Goal: Task Accomplishment & Management: Complete application form

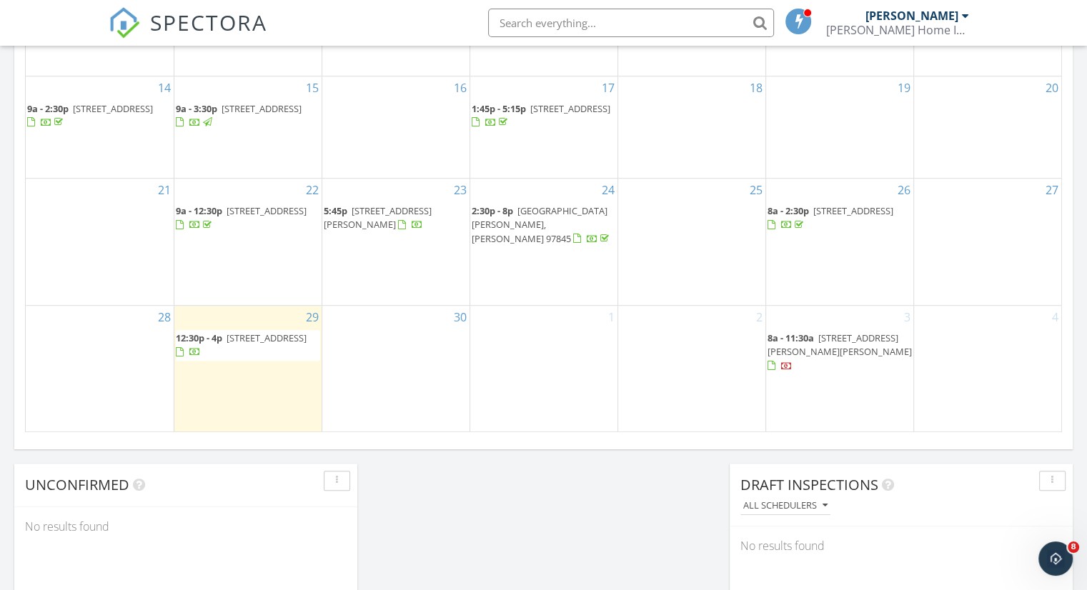
scroll to position [875, 0]
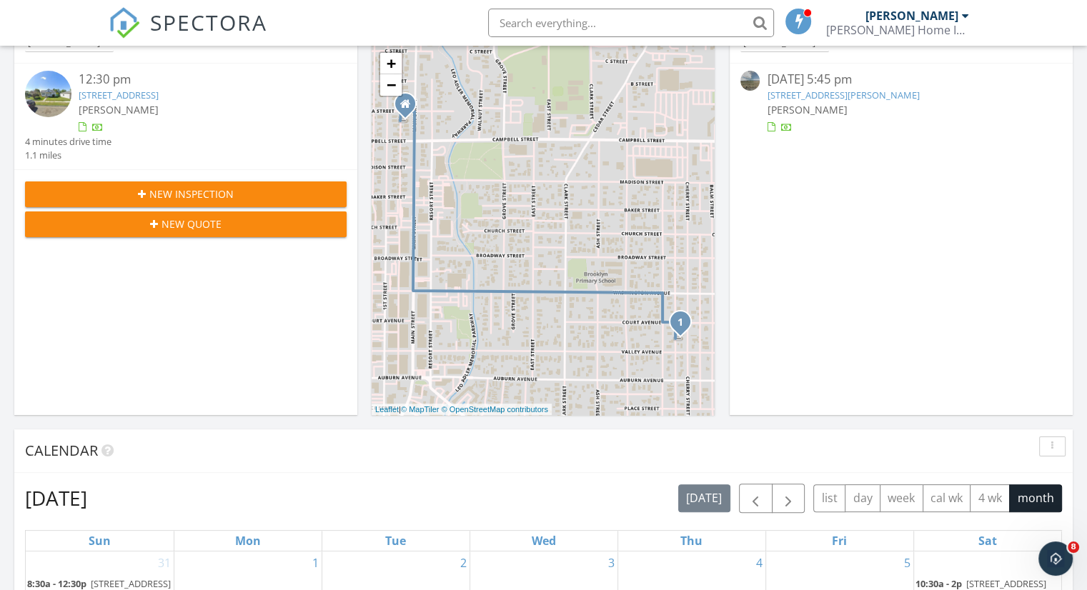
scroll to position [189, 0]
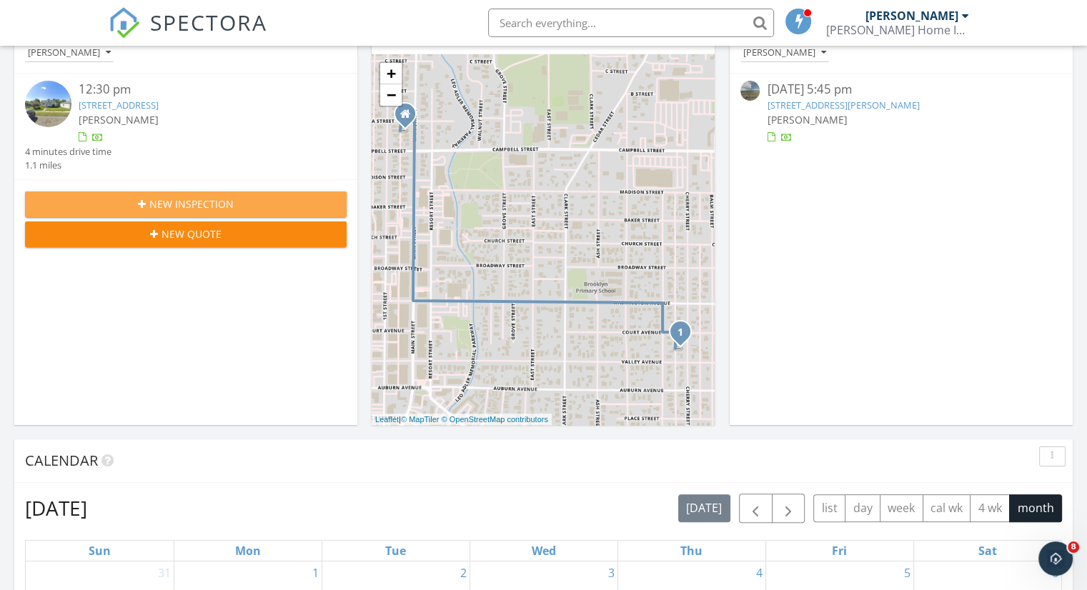
click at [204, 201] on span "New Inspection" at bounding box center [191, 203] width 84 height 15
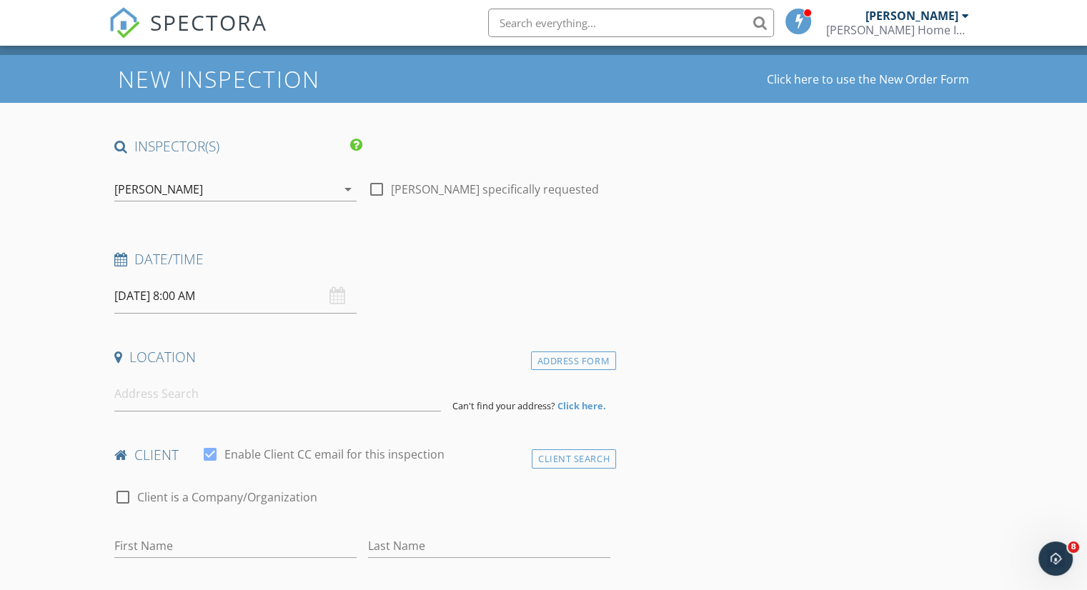
scroll to position [57, 0]
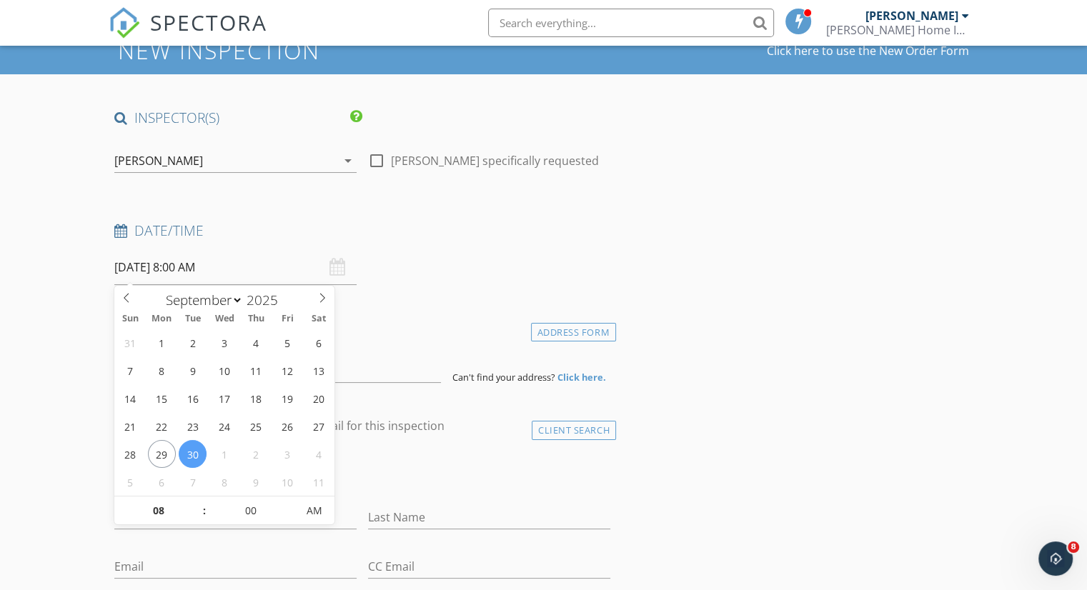
click at [203, 270] on input "09/30/2025 8:00 AM" at bounding box center [235, 267] width 242 height 35
select select "9"
type input "10/06/2025 8:00 AM"
type input "05"
type input "10/06/2025 8:05 AM"
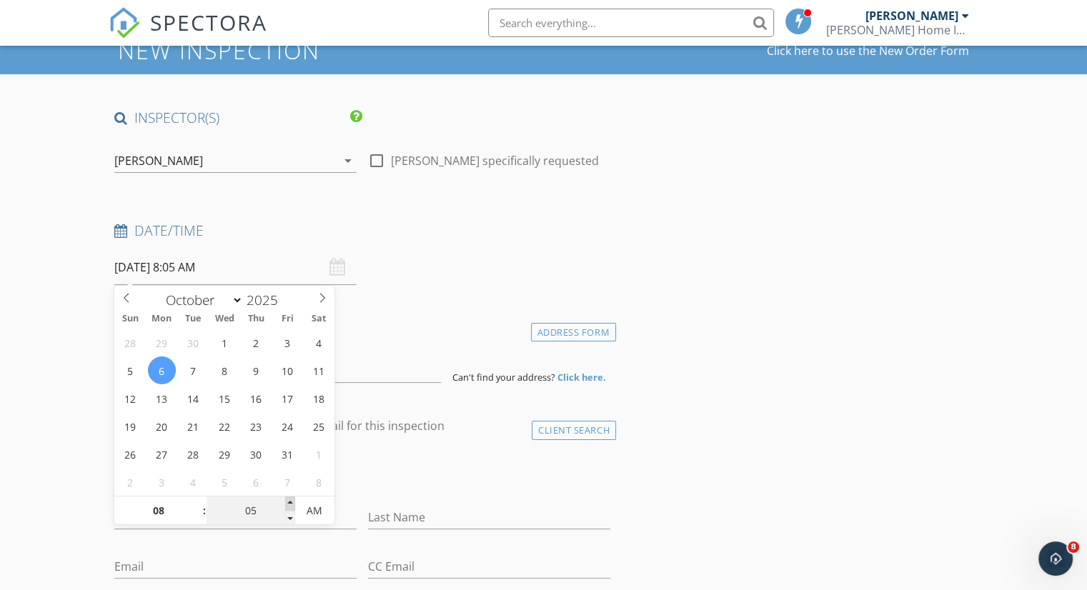
click at [292, 503] on span at bounding box center [290, 504] width 10 height 14
type input "10"
type input "10/06/2025 8:10 AM"
click at [292, 503] on span at bounding box center [290, 504] width 10 height 14
type input "15"
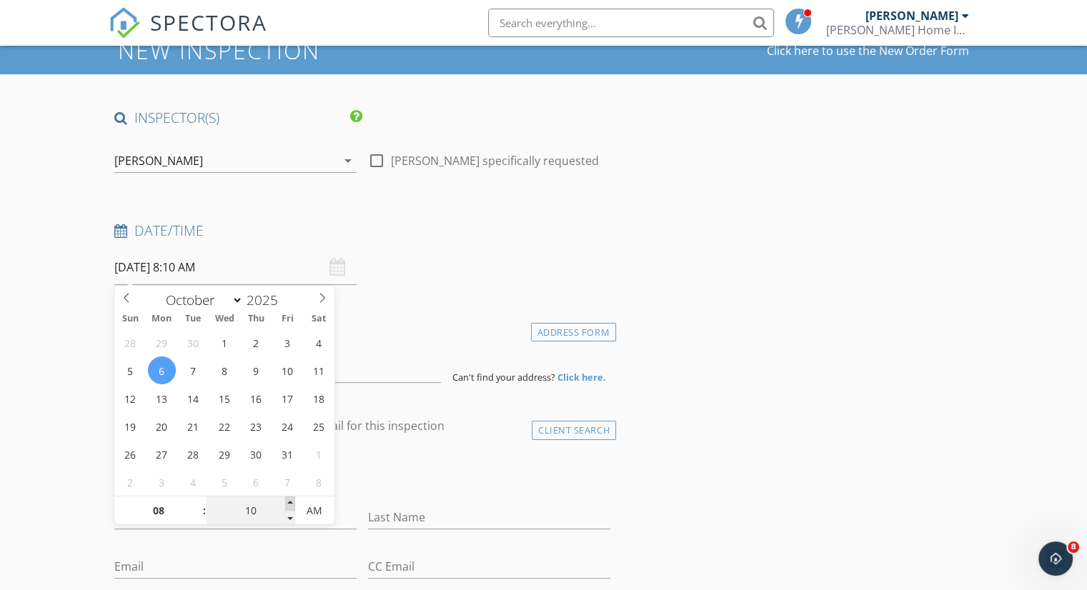
type input "[DATE] 8:15 AM"
click at [292, 503] on span at bounding box center [290, 504] width 10 height 14
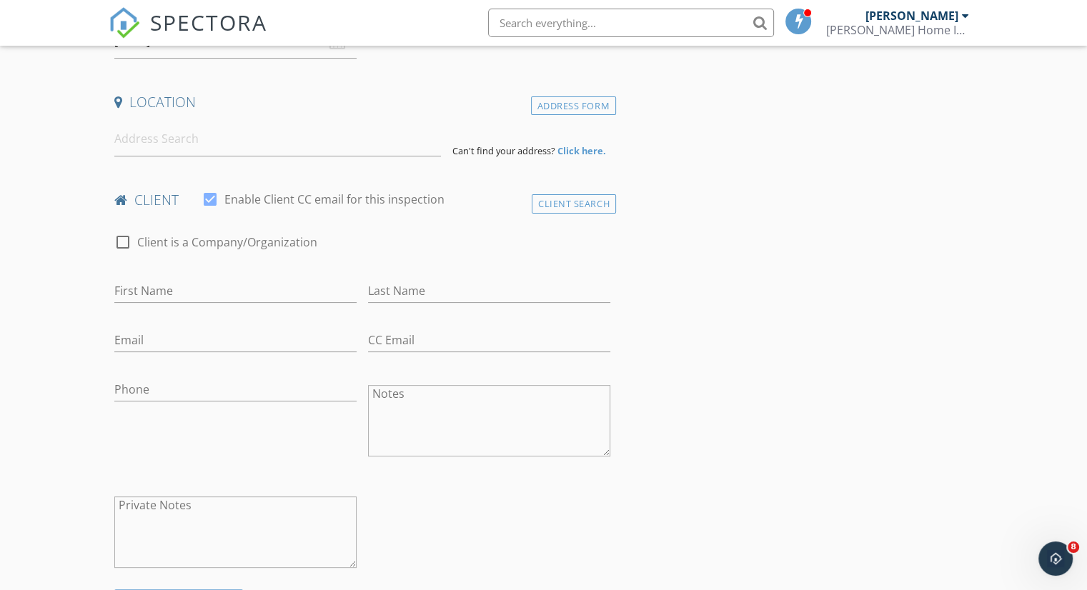
scroll to position [286, 0]
click at [154, 132] on input at bounding box center [277, 136] width 327 height 35
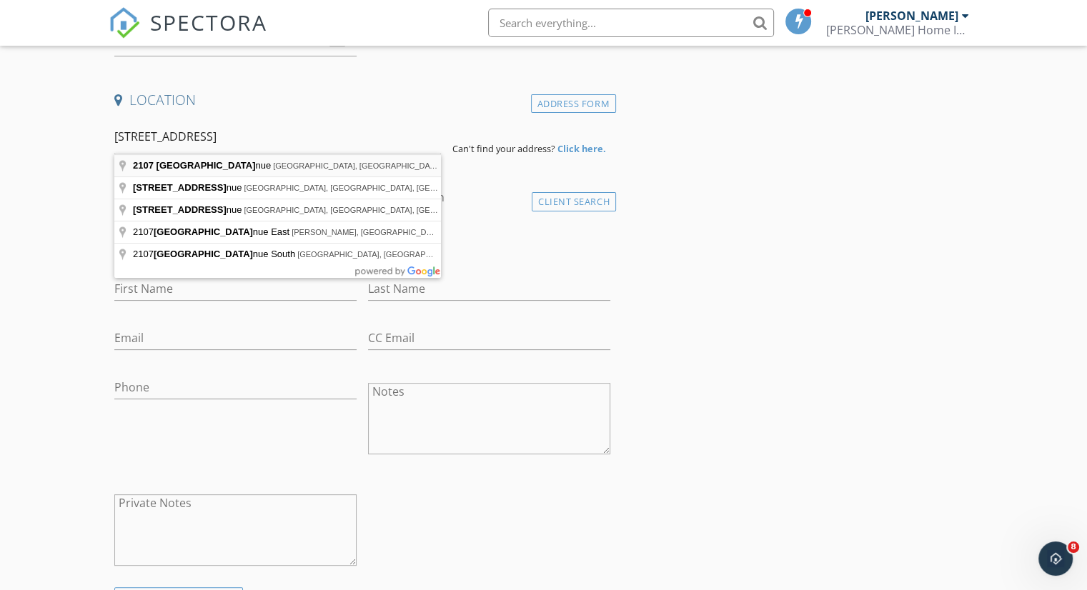
type input "2107 Cove Avenue, La Grande, OR, USA"
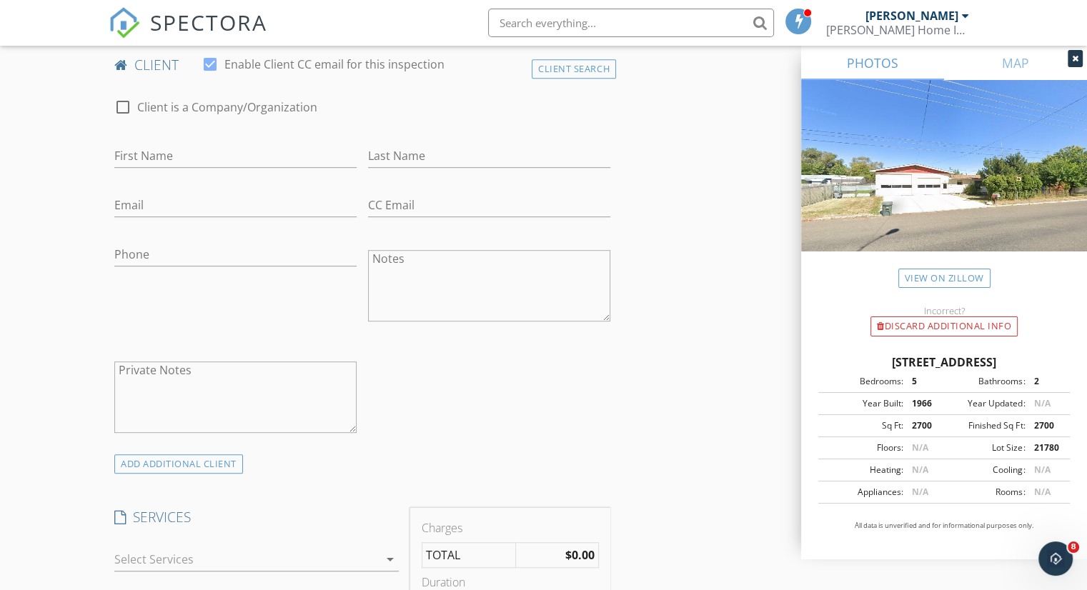
scroll to position [714, 0]
click at [168, 149] on input "First Name" at bounding box center [235, 153] width 242 height 24
type input "[PERSON_NAME]"
type input "Wood"
click at [131, 198] on input "Email" at bounding box center [235, 202] width 242 height 24
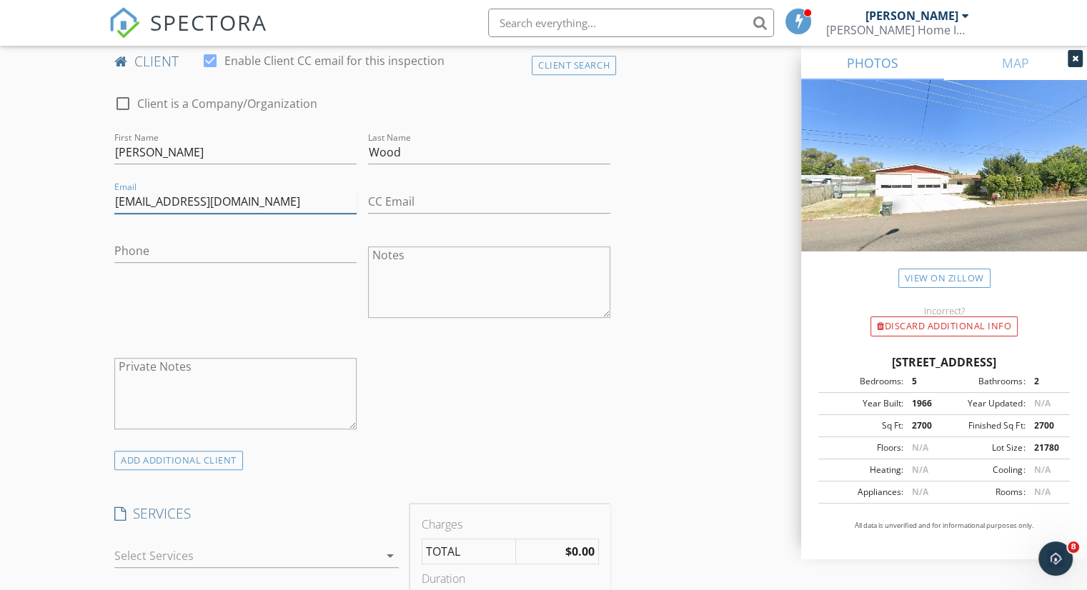
type input "[EMAIL_ADDRESS][DOMAIN_NAME]"
click at [133, 254] on input "Phone" at bounding box center [235, 251] width 242 height 24
type input "541-519-0039"
click at [106, 305] on div "New Inspection Click here to use the New Order Form INSPECTOR(S) check_box Seba…" at bounding box center [543, 598] width 1087 height 2459
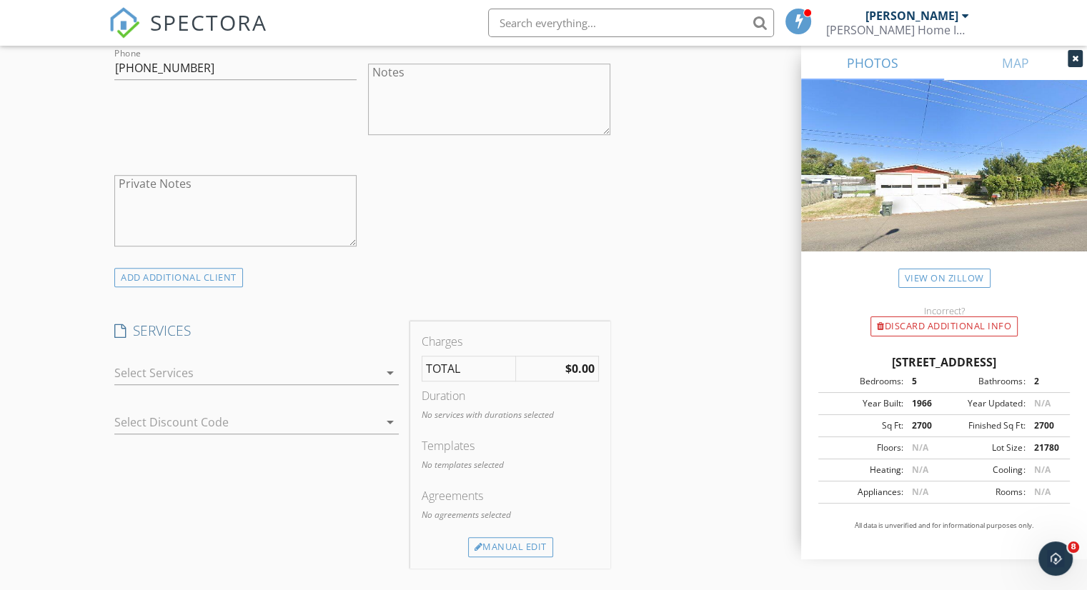
scroll to position [915, 0]
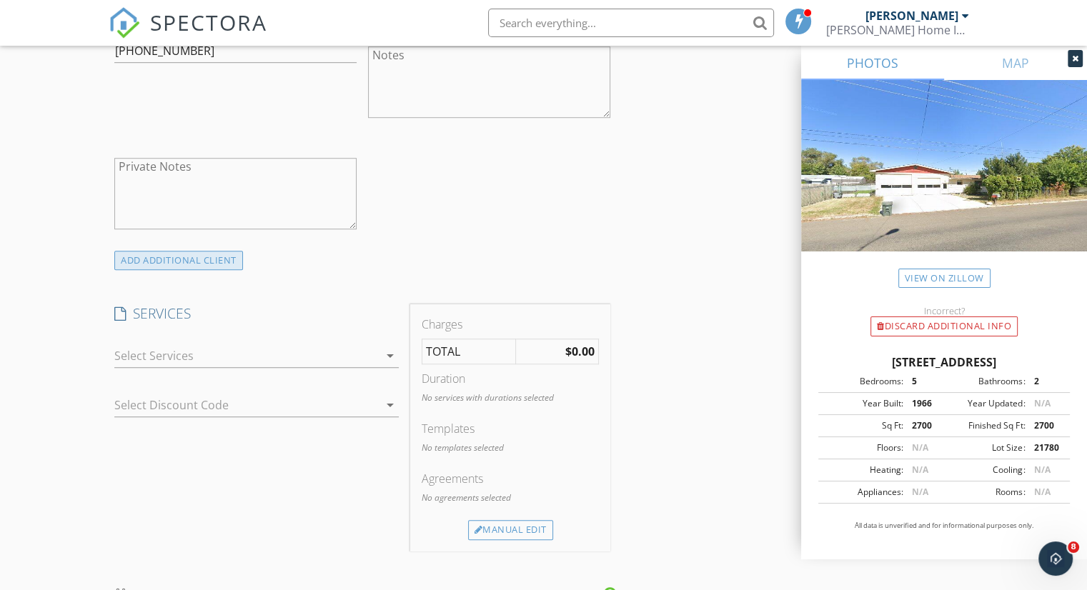
click at [201, 260] on div "ADD ADDITIONAL client" at bounding box center [178, 260] width 129 height 19
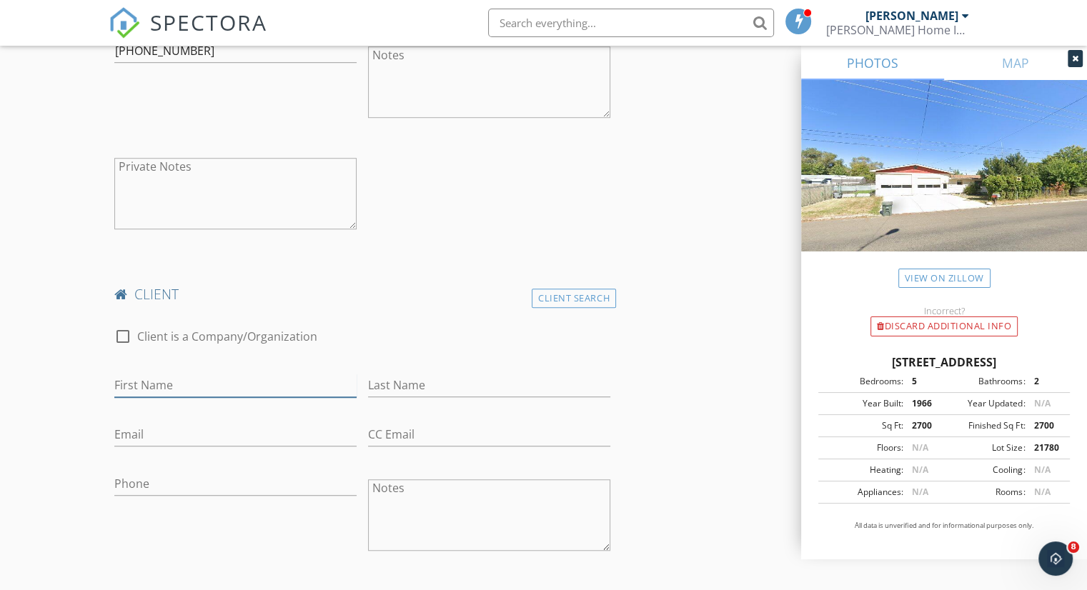
click at [154, 378] on input "First Name" at bounding box center [235, 386] width 242 height 24
type input "Patricia"
type input "Wood"
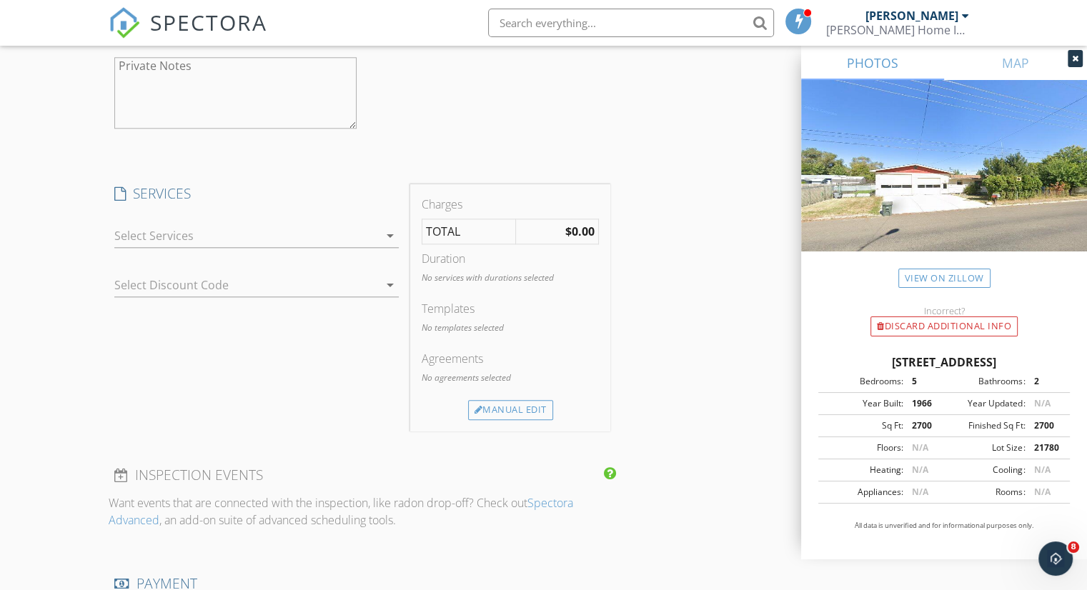
scroll to position [1515, 0]
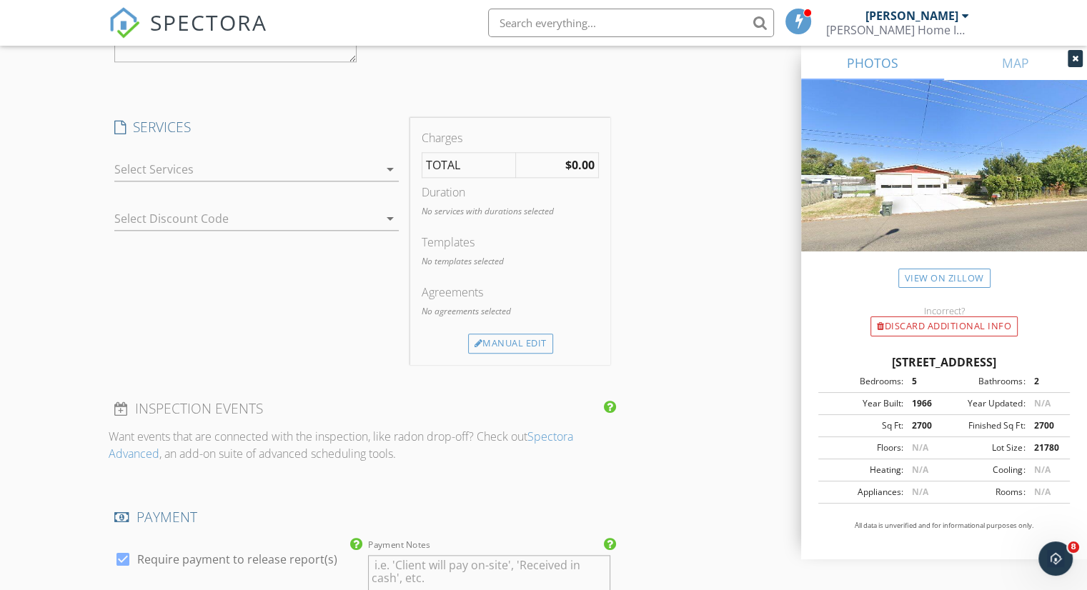
click at [385, 177] on div "arrow_drop_down" at bounding box center [256, 170] width 284 height 24
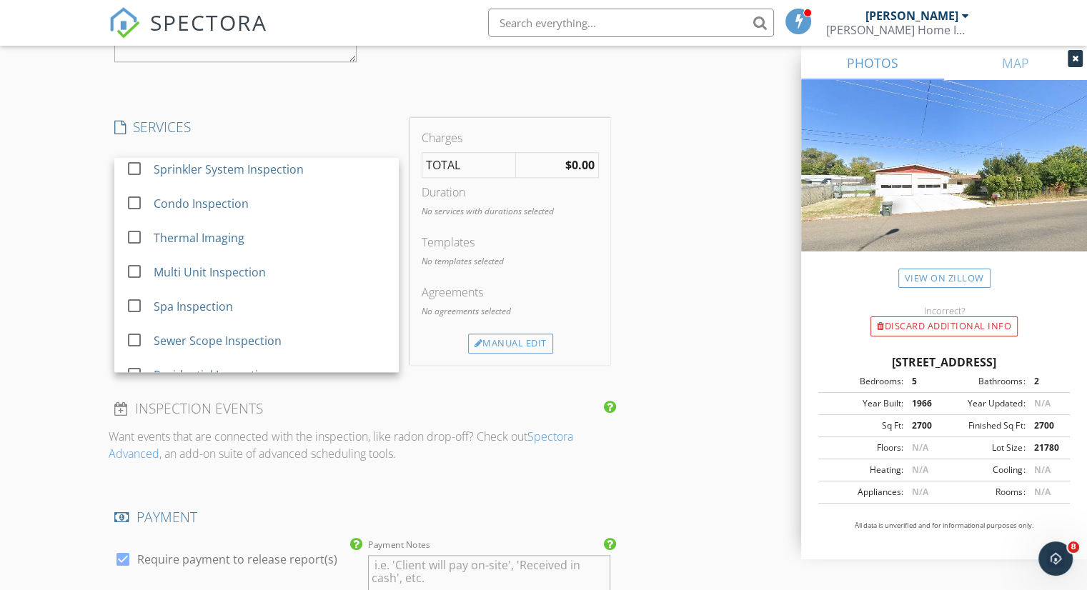
scroll to position [163, 0]
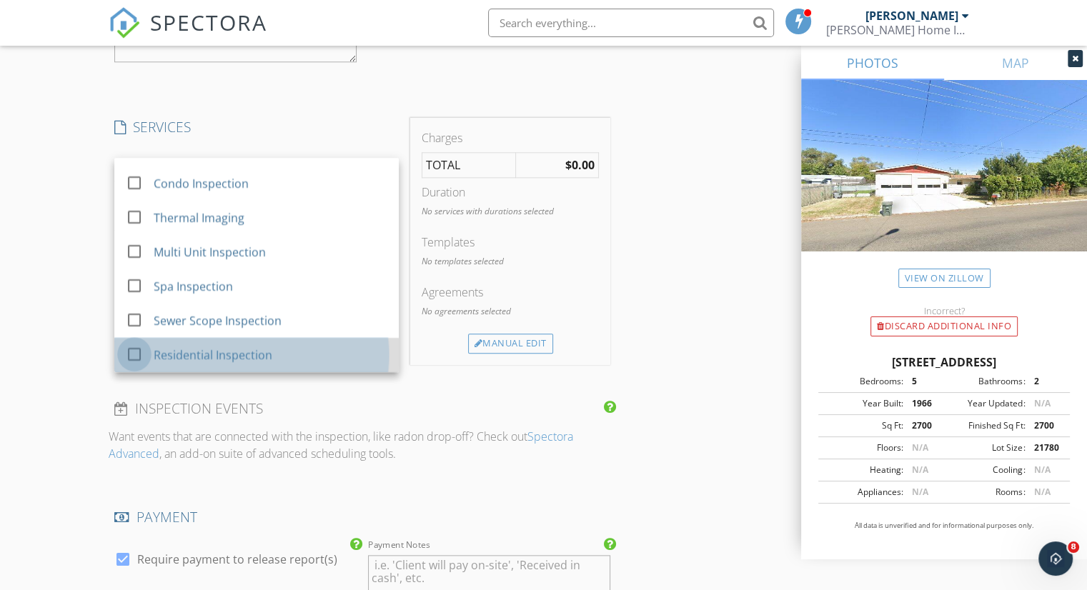
click at [137, 355] on div at bounding box center [134, 354] width 24 height 24
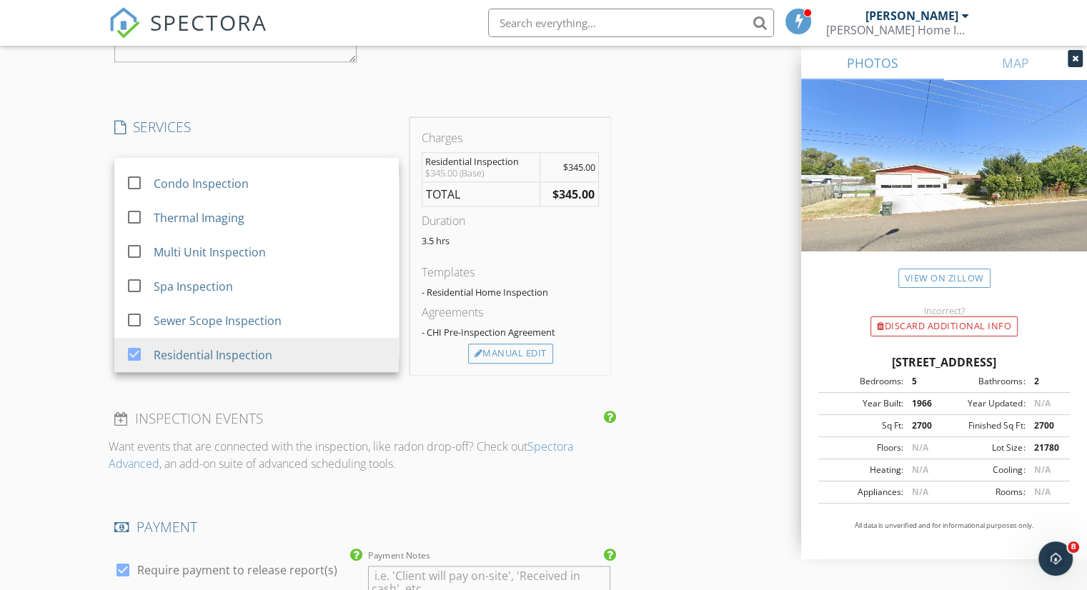
click at [69, 309] on div "New Inspection Click here to use the New Order Form INSPECTOR(S) check_box Seba…" at bounding box center [543, 10] width 1087 height 2883
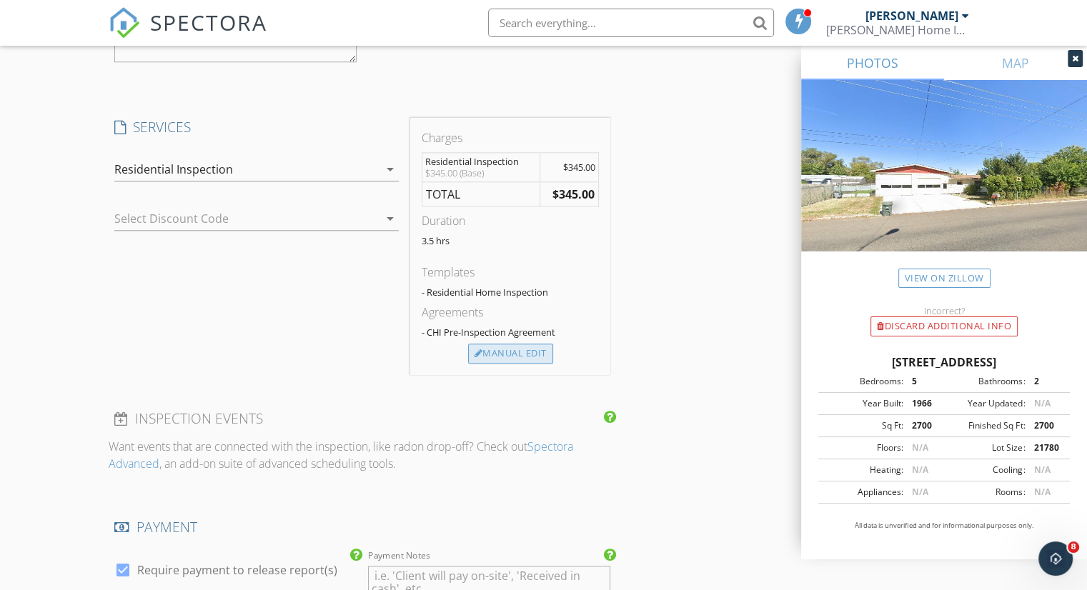
click at [493, 352] on div "Manual Edit" at bounding box center [510, 354] width 85 height 20
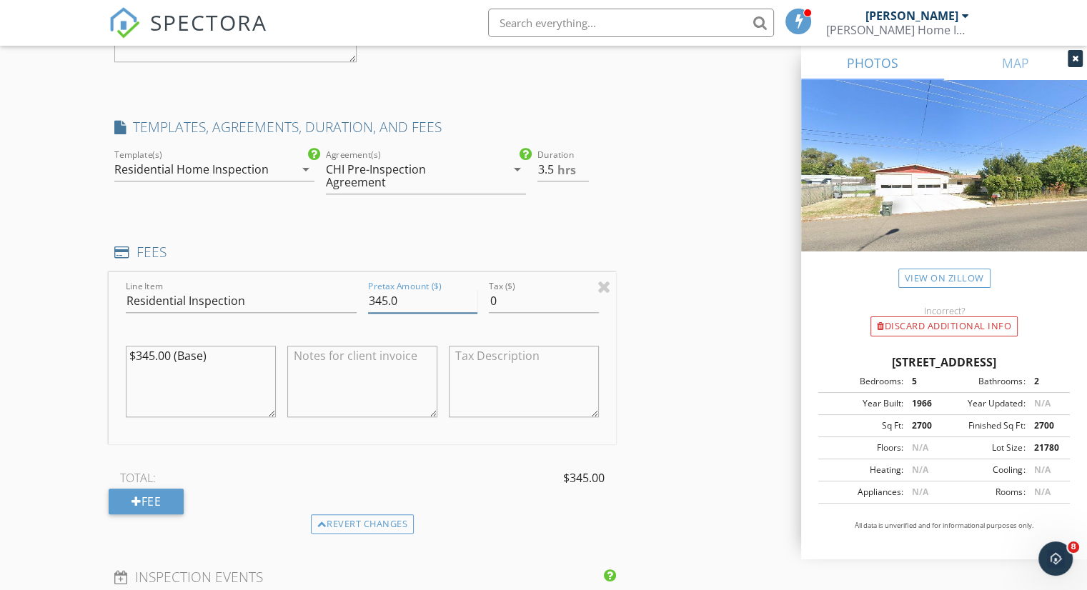
click at [386, 289] on input "345.0" at bounding box center [422, 301] width 109 height 24
type input "548.0"
click at [211, 346] on textarea "$345.00 (Base)" at bounding box center [201, 381] width 150 height 71
type textarea "$"
click at [70, 367] on div "New Inspection Click here to use the New Order Form INSPECTOR(S) check_box Seba…" at bounding box center [543, 89] width 1087 height 3041
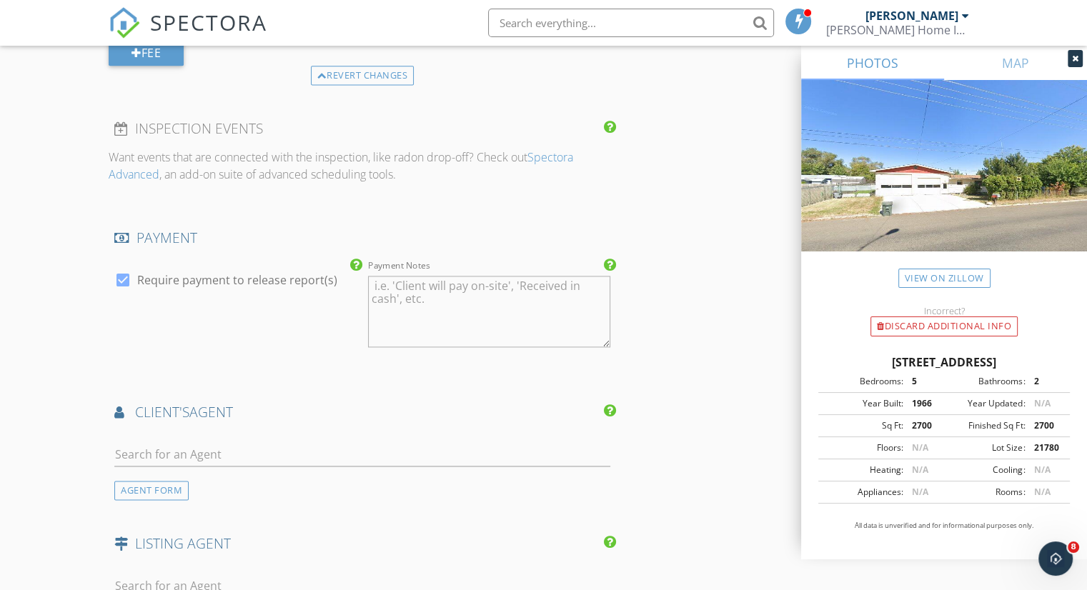
scroll to position [2086, 0]
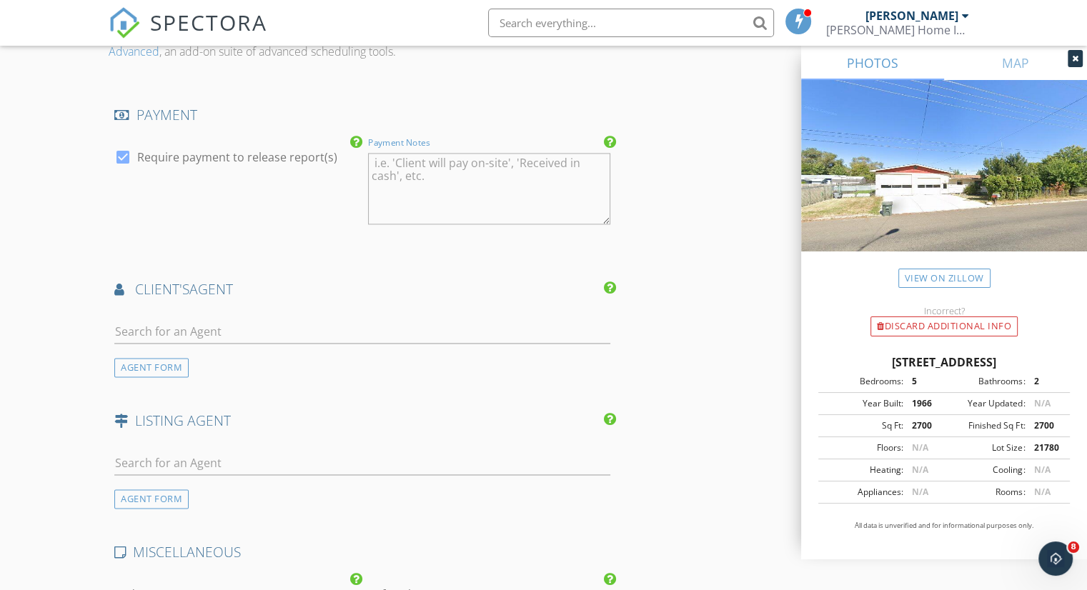
click at [372, 153] on textarea "Payment Notes" at bounding box center [489, 188] width 242 height 71
type textarea "client will pay on site"
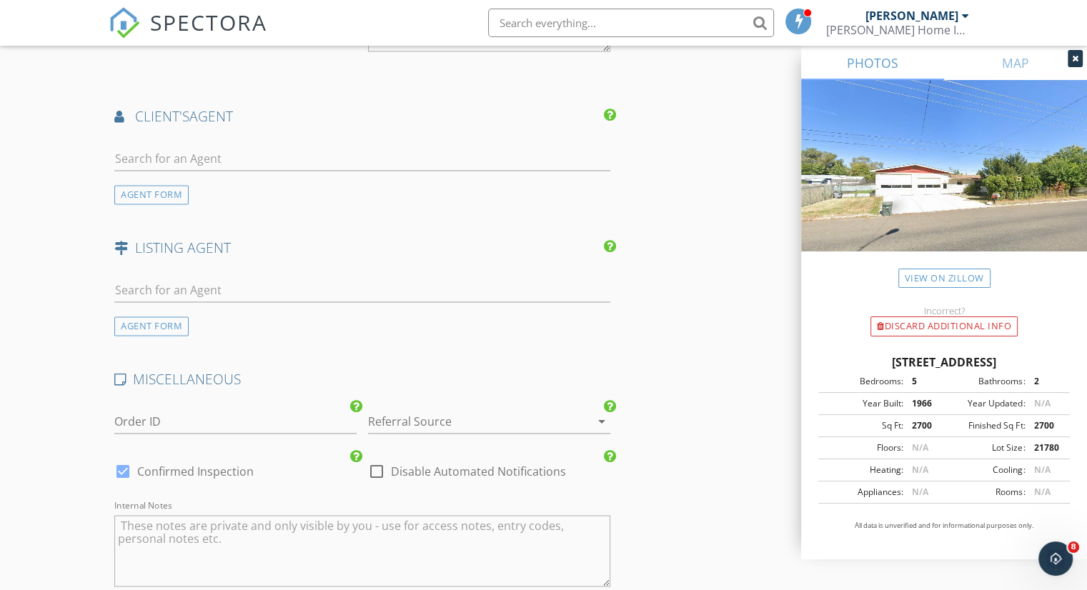
scroll to position [2286, 0]
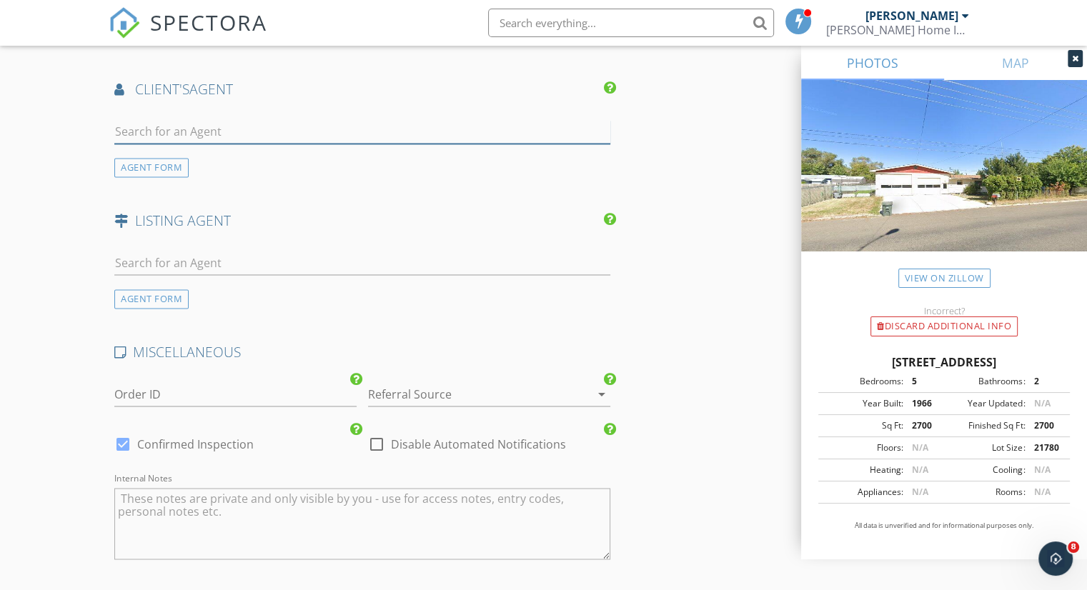
click at [169, 120] on input "text" at bounding box center [362, 132] width 496 height 24
type input "Randy"
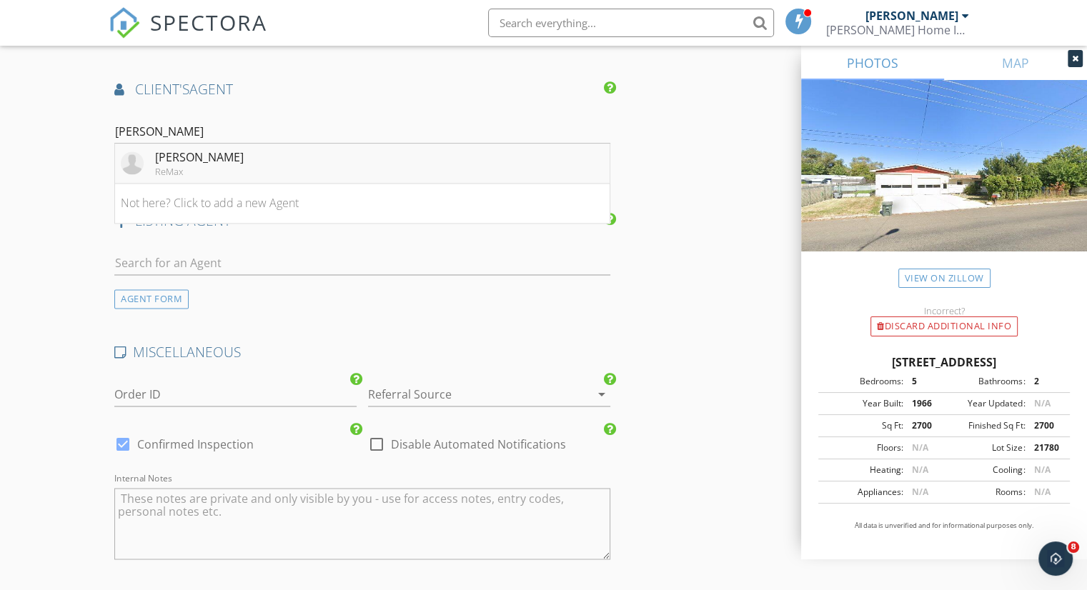
click at [213, 166] on div "ReMax" at bounding box center [199, 171] width 89 height 11
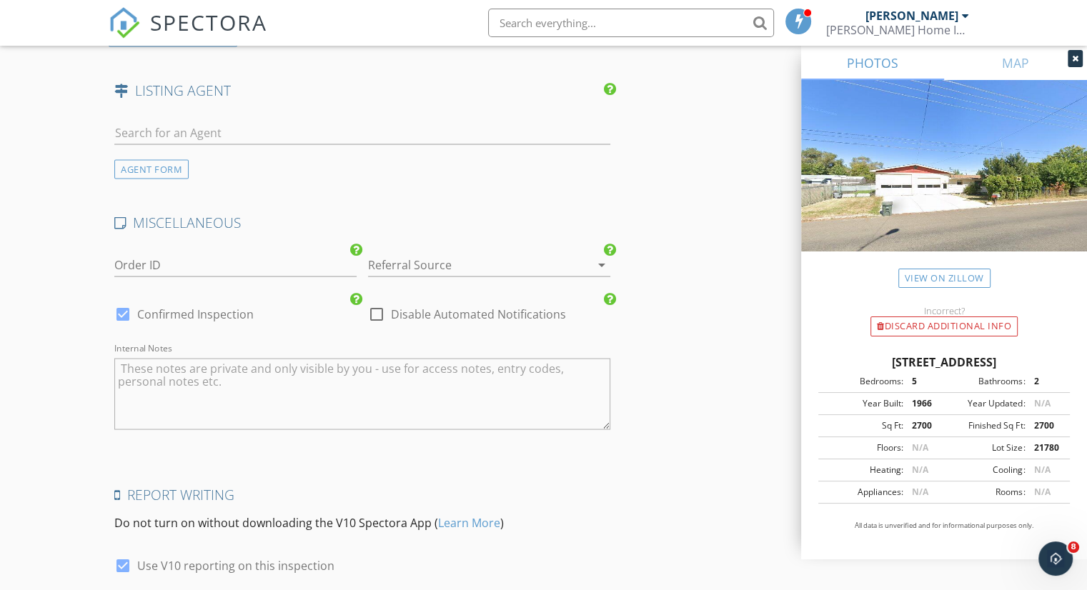
scroll to position [2744, 0]
click at [438, 251] on div at bounding box center [469, 262] width 202 height 23
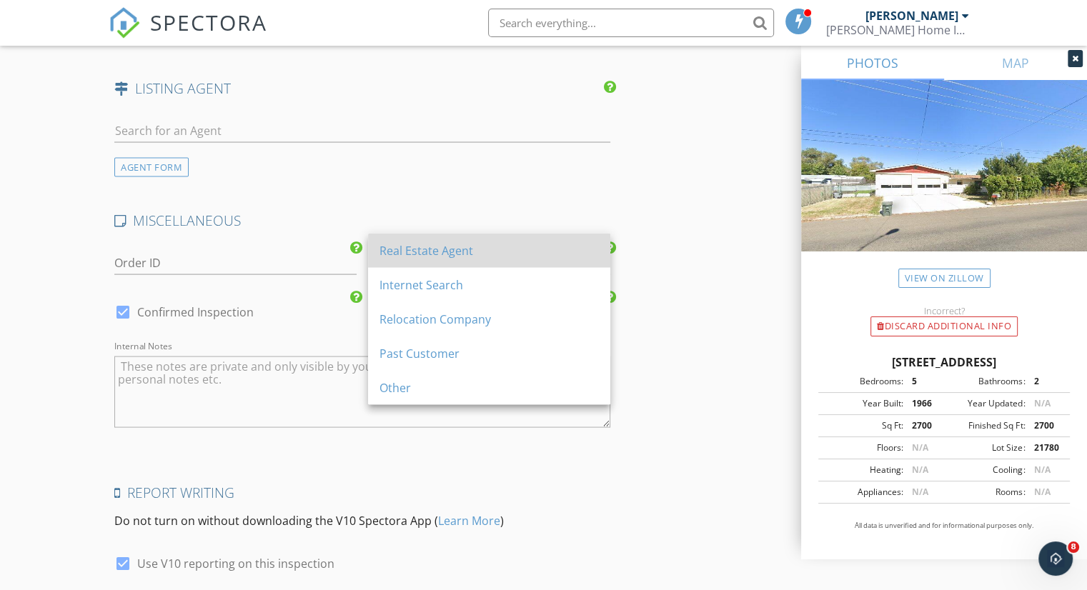
click at [440, 252] on div "Real Estate Agent" at bounding box center [488, 250] width 219 height 17
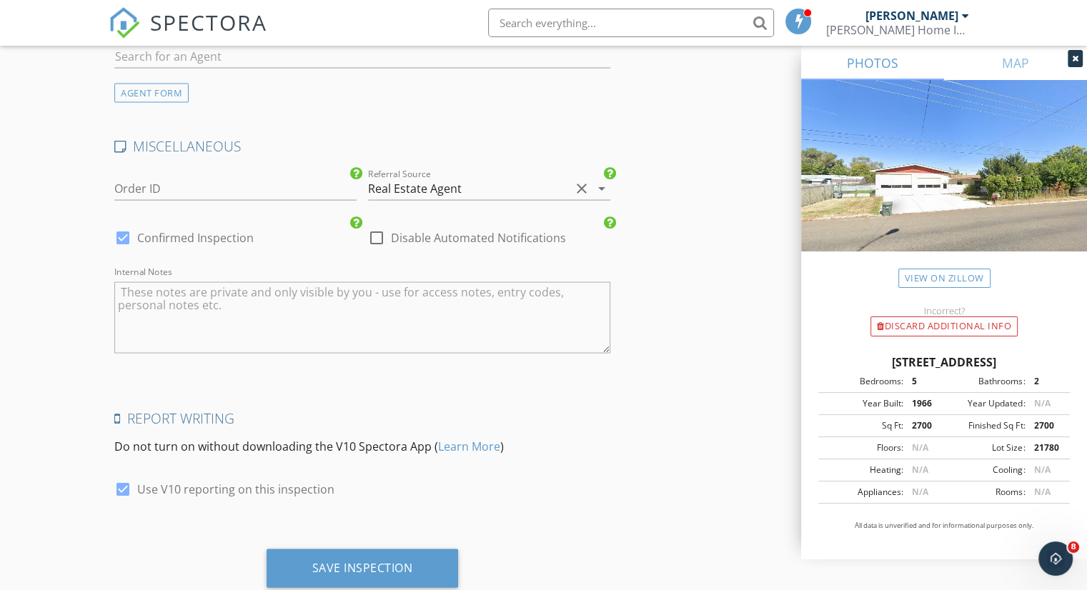
scroll to position [2843, 0]
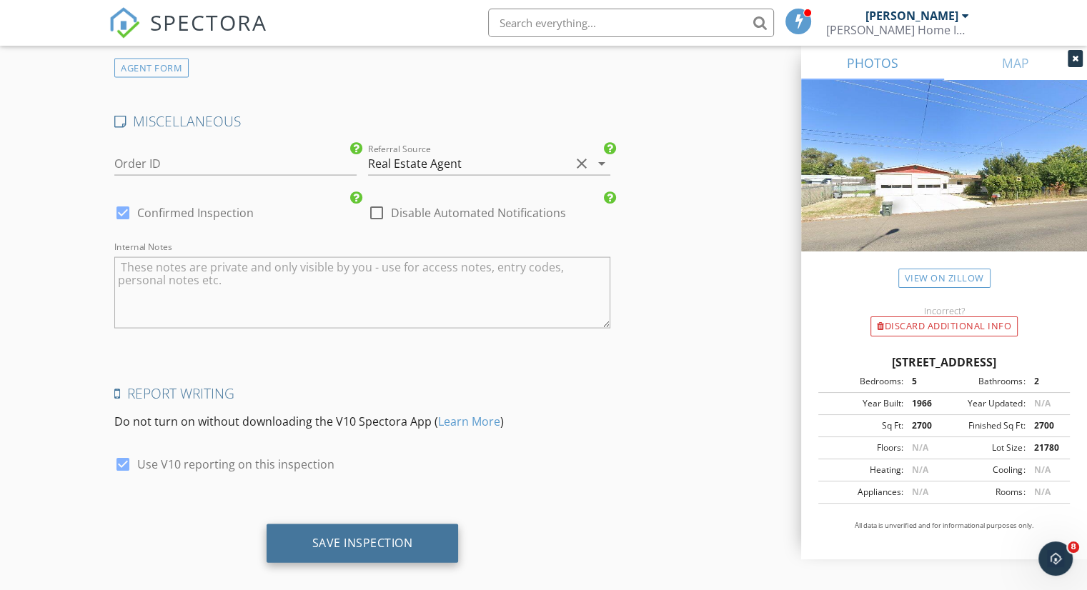
click at [383, 536] on div "Save Inspection" at bounding box center [362, 543] width 101 height 14
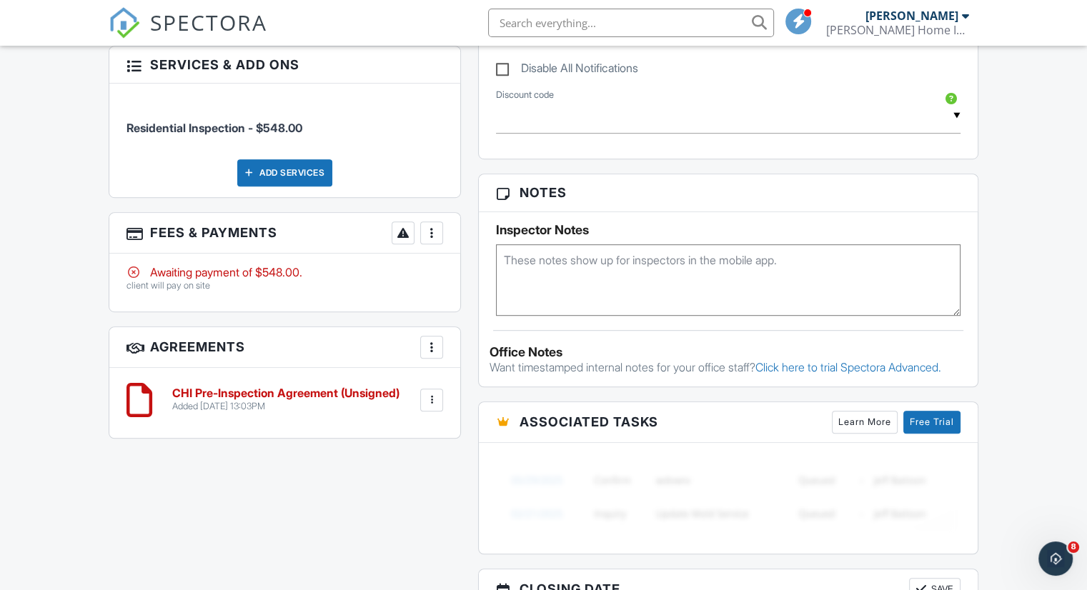
scroll to position [844, 0]
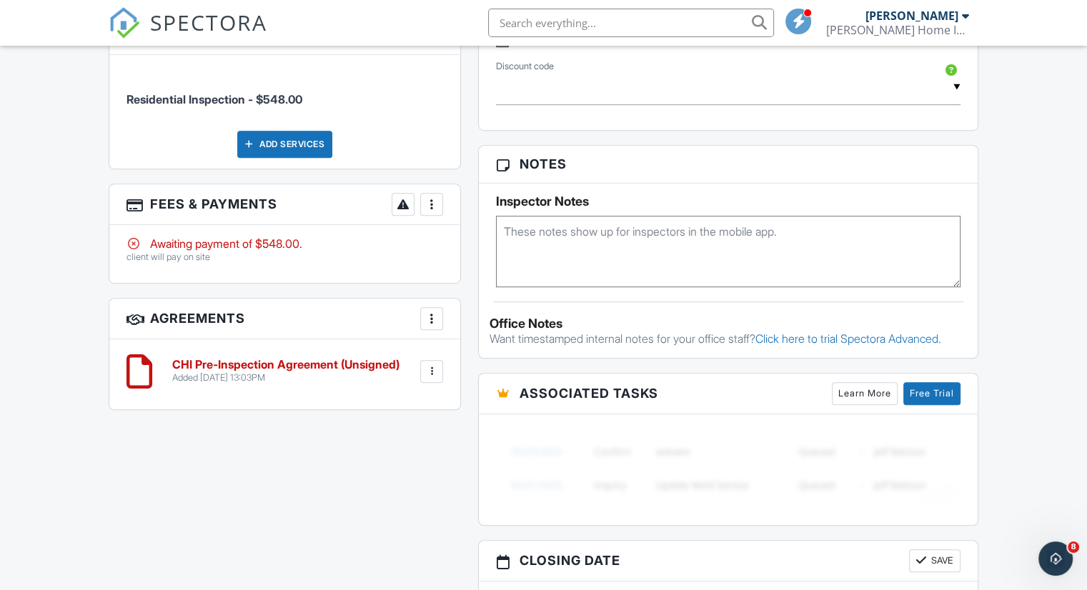
click at [520, 231] on textarea at bounding box center [728, 251] width 464 height 71
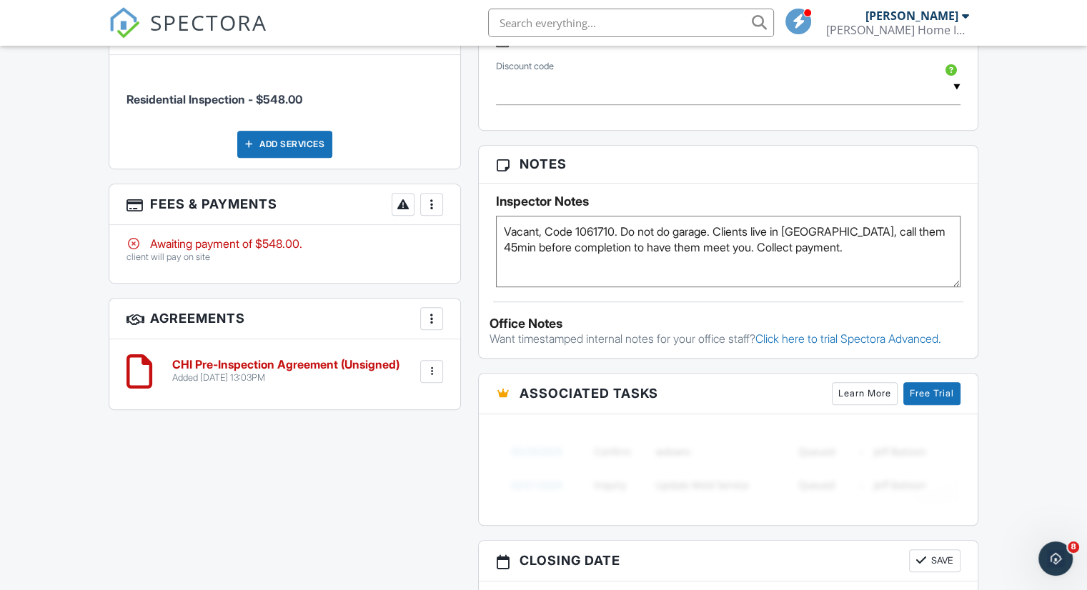
type textarea "Vacant, Code 1061710. Do not do garage. Clients live in [GEOGRAPHIC_DATA], call…"
click at [71, 333] on div "Dashboard Inspections Templates Contacts Metrics Automations Settings Support C…" at bounding box center [543, 114] width 1087 height 1827
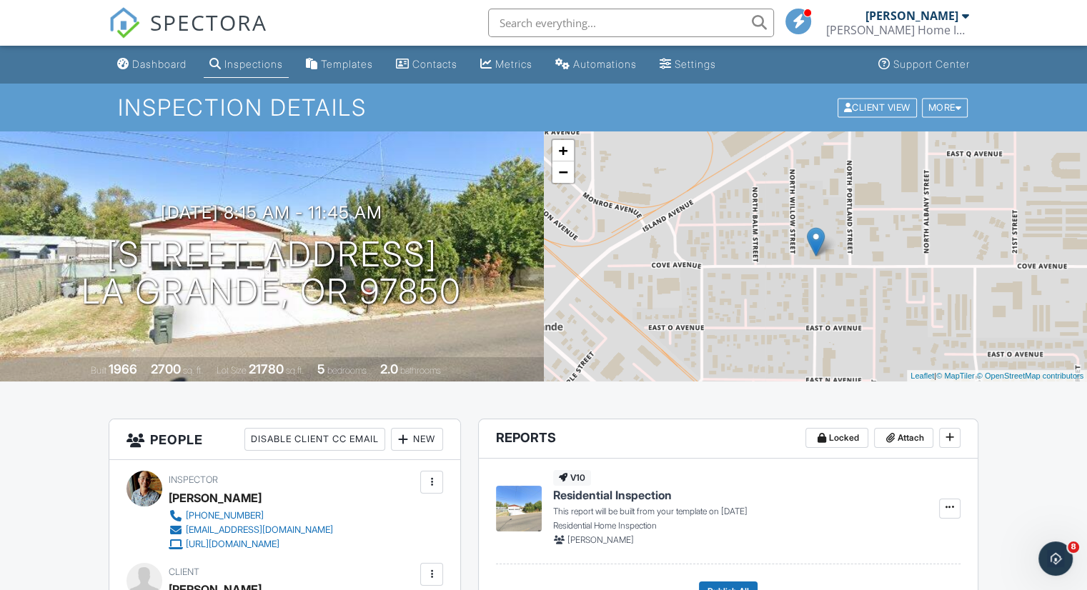
scroll to position [0, 0]
click at [166, 69] on div "Dashboard" at bounding box center [159, 64] width 54 height 12
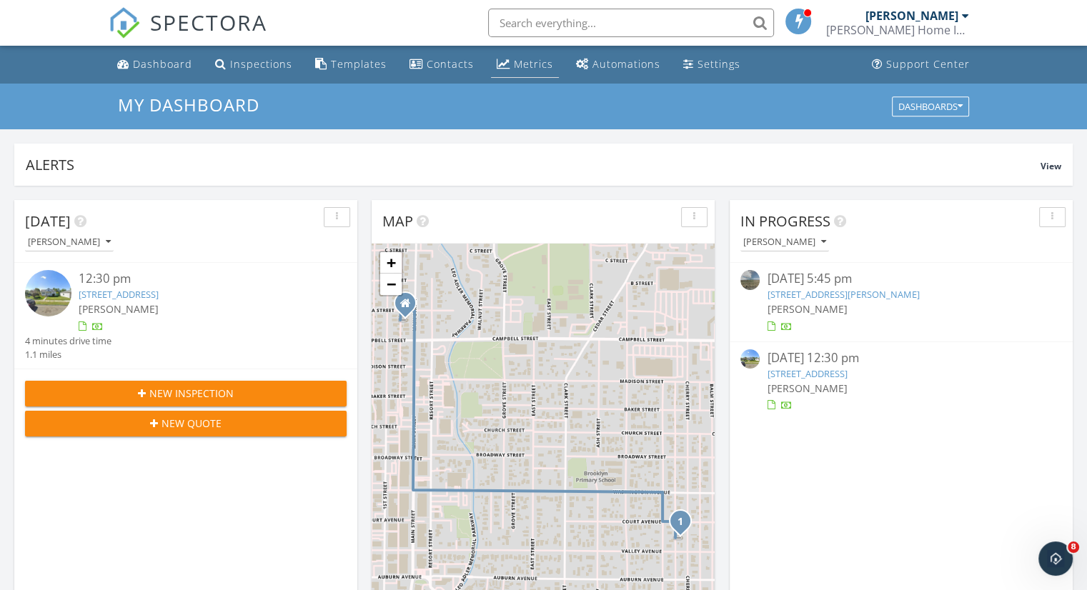
click at [534, 67] on div "Metrics" at bounding box center [533, 64] width 39 height 14
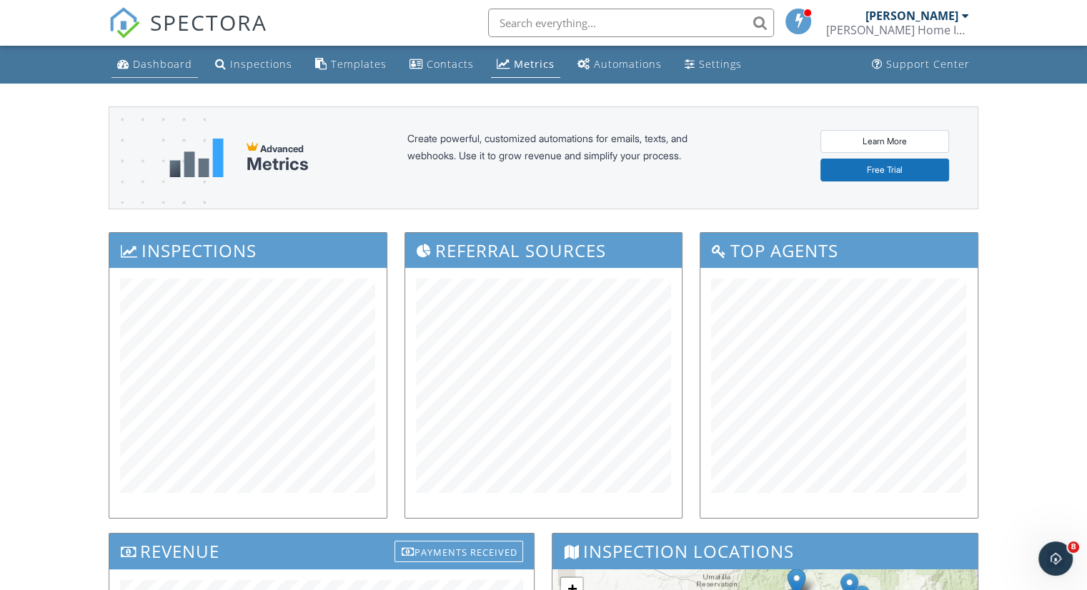
click at [171, 71] on link "Dashboard" at bounding box center [154, 64] width 86 height 26
